Goal: Find specific page/section: Find specific page/section

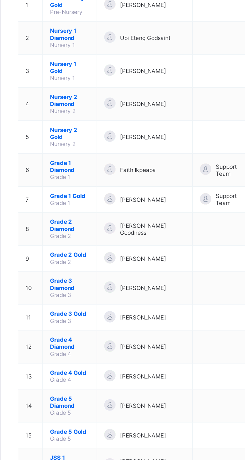
click at [93, 228] on span "Grade 3 Diamond" at bounding box center [96, 232] width 21 height 8
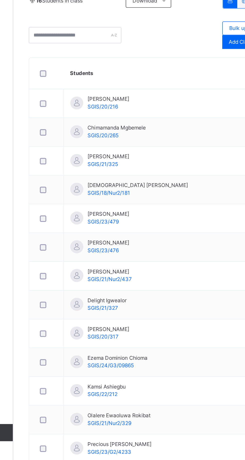
click at [176, 49] on span "Resume" at bounding box center [181, 46] width 11 height 5
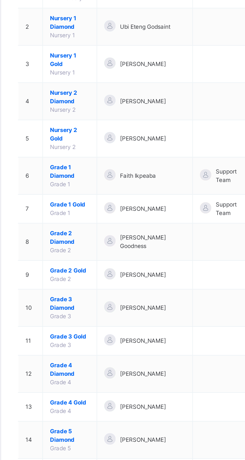
click at [98, 268] on span "Grade 3 Gold" at bounding box center [96, 270] width 21 height 5
